Goal: Book appointment/travel/reservation

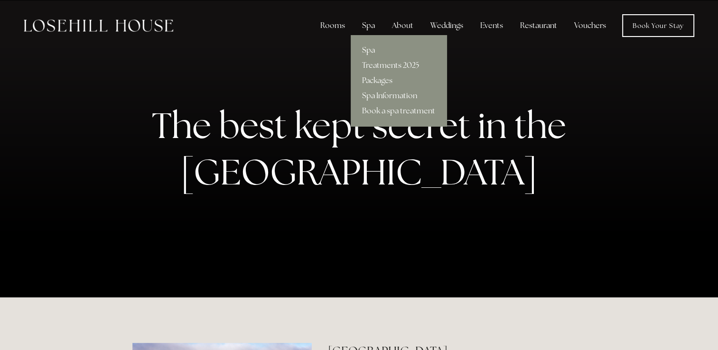
click at [370, 47] on link "Spa" at bounding box center [399, 50] width 96 height 15
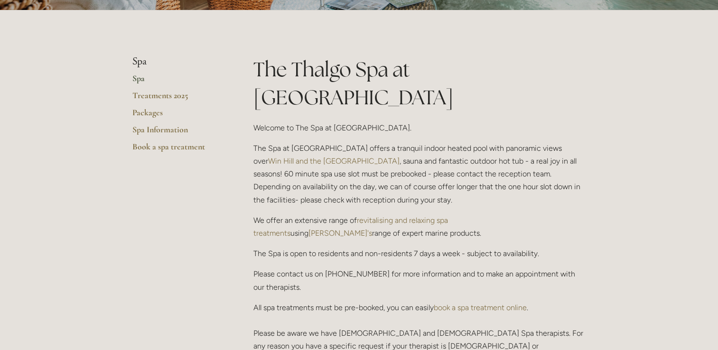
scroll to position [189, 0]
drag, startPoint x: 395, startPoint y: 121, endPoint x: 534, endPoint y: 120, distance: 138.5
click at [534, 142] on p "The Spa at [GEOGRAPHIC_DATA] offers a tranquil indoor heated pool with panorami…" at bounding box center [419, 174] width 333 height 65
copy p "indoor heated pool with panoramic views"
click at [474, 151] on p "The Spa at [GEOGRAPHIC_DATA] offers a tranquil indoor heated pool with panorami…" at bounding box center [419, 174] width 333 height 65
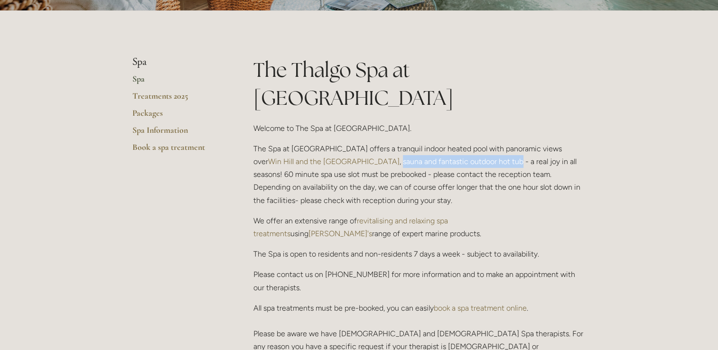
drag, startPoint x: 323, startPoint y: 134, endPoint x: 444, endPoint y: 132, distance: 120.5
click at [444, 142] on p "The Spa at [GEOGRAPHIC_DATA] offers a tranquil indoor heated pool with panorami…" at bounding box center [419, 174] width 333 height 65
copy p "sauna and fantastic outdoor hot tub"
click at [441, 216] on link "revitalising and relaxing spa treatments" at bounding box center [351, 227] width 196 height 22
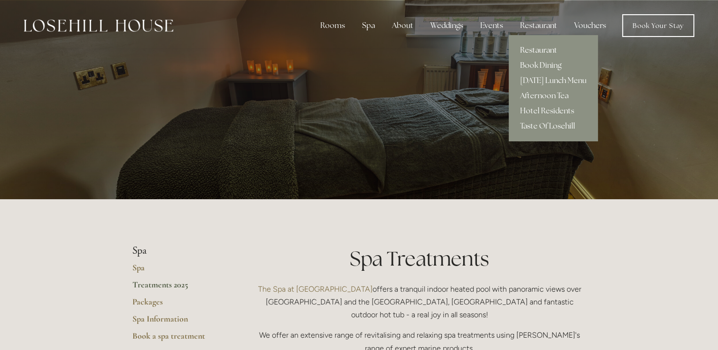
click at [527, 48] on link "Restaurant" at bounding box center [553, 50] width 89 height 15
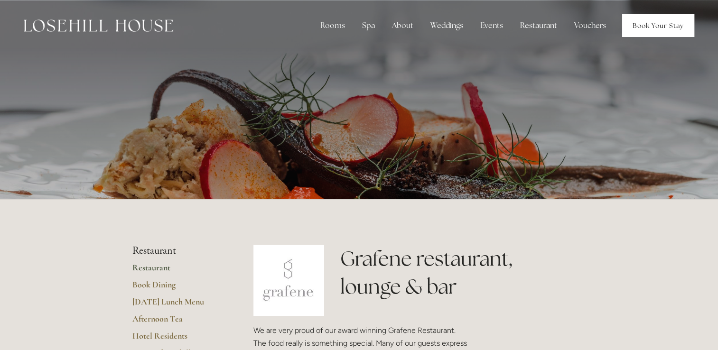
click at [627, 26] on link "Book Your Stay" at bounding box center [658, 25] width 72 height 23
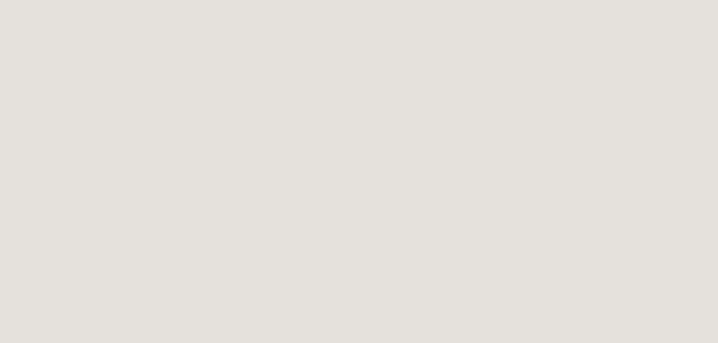
scroll to position [449, 0]
